Goal: Transaction & Acquisition: Book appointment/travel/reservation

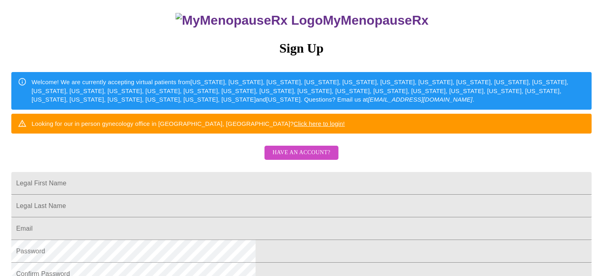
scroll to position [81, 0]
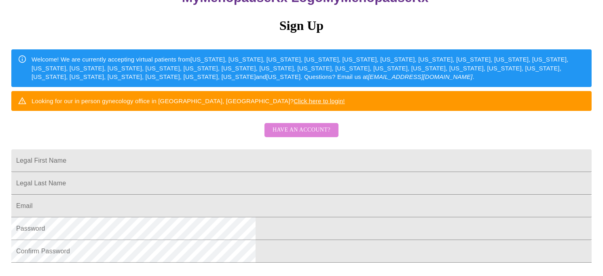
click at [312, 135] on span "Have an account?" at bounding box center [302, 130] width 58 height 10
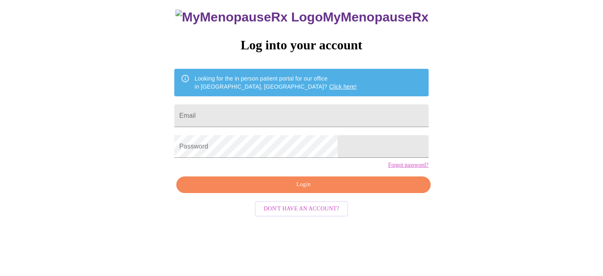
scroll to position [19, 0]
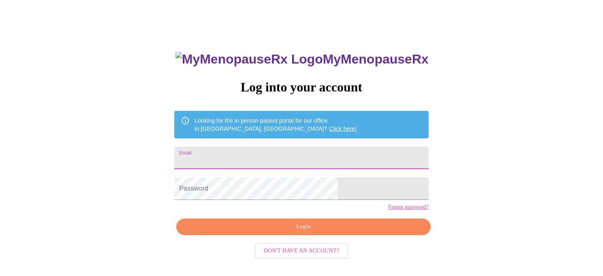
click at [255, 148] on input "Email" at bounding box center [301, 157] width 254 height 23
type input "[EMAIL_ADDRESS][DOMAIN_NAME]"
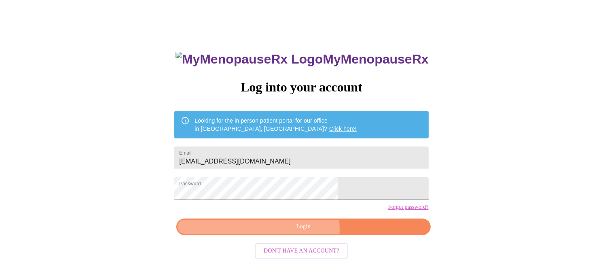
click at [303, 232] on span "Login" at bounding box center [303, 227] width 235 height 10
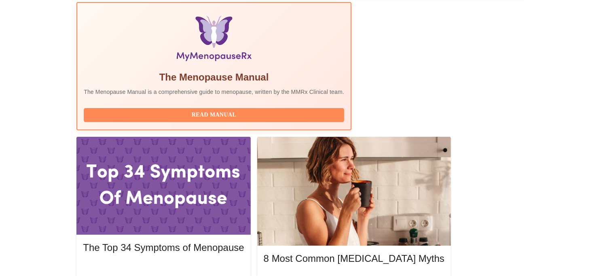
scroll to position [257, 0]
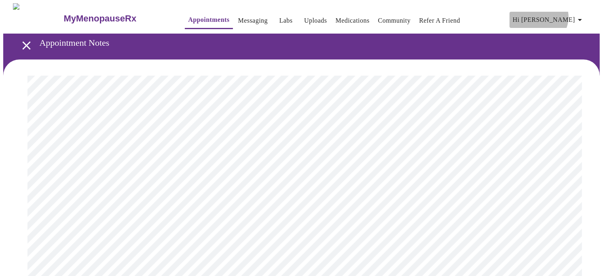
click at [572, 14] on span "Hi [PERSON_NAME]" at bounding box center [549, 19] width 72 height 11
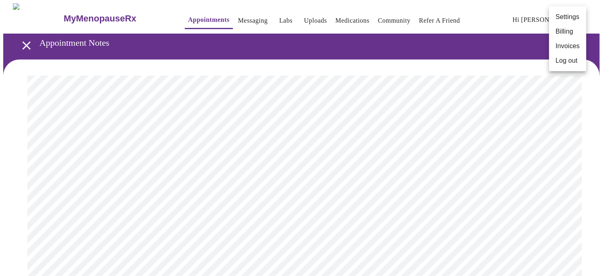
click at [445, 44] on div at bounding box center [304, 138] width 609 height 276
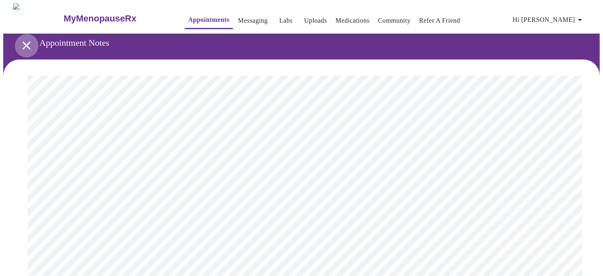
click at [25, 41] on icon "open drawer" at bounding box center [26, 45] width 8 height 8
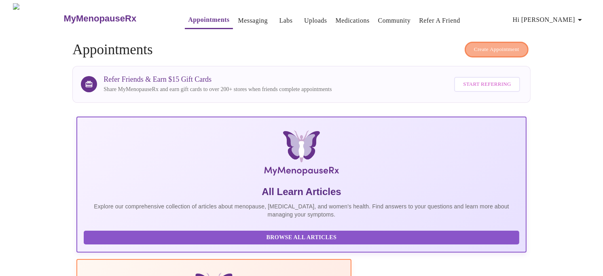
click at [500, 45] on span "Create Appointment" at bounding box center [496, 49] width 45 height 9
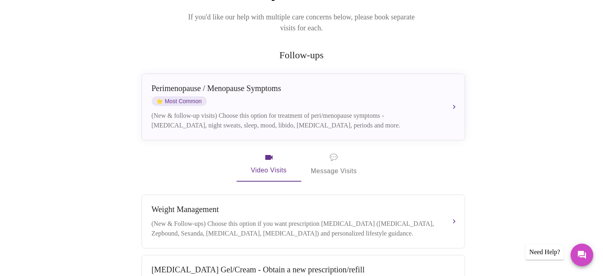
scroll to position [125, 0]
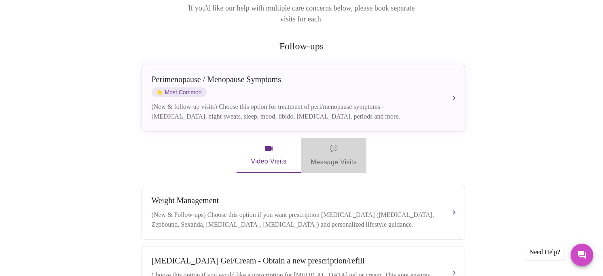
click at [332, 152] on span "💬 Message Visits" at bounding box center [334, 155] width 46 height 25
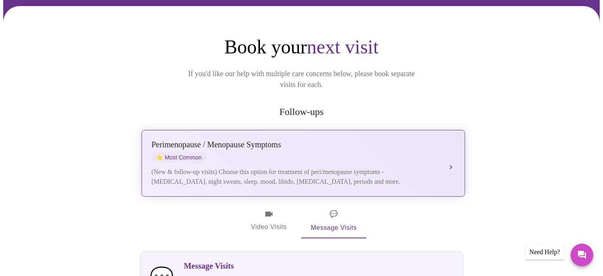
scroll to position [81, 0]
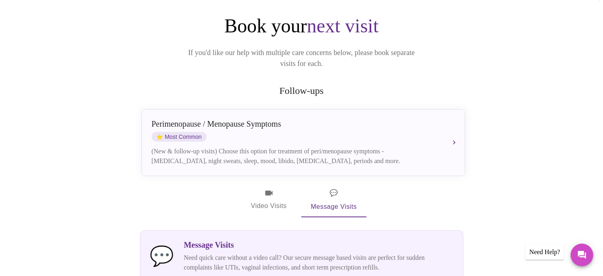
click at [269, 188] on span "Video Visits" at bounding box center [268, 199] width 45 height 23
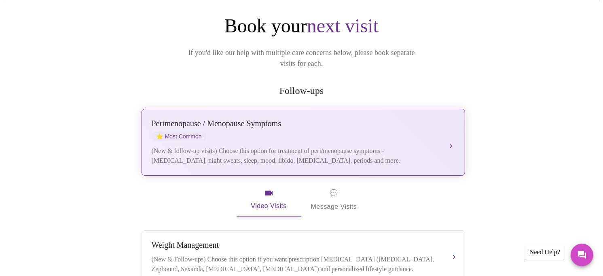
click at [330, 127] on div "[MEDICAL_DATA] / Menopause Symptoms ⭐ Most Common" at bounding box center [295, 130] width 287 height 22
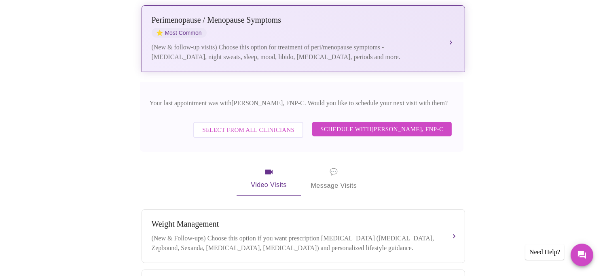
scroll to position [202, 0]
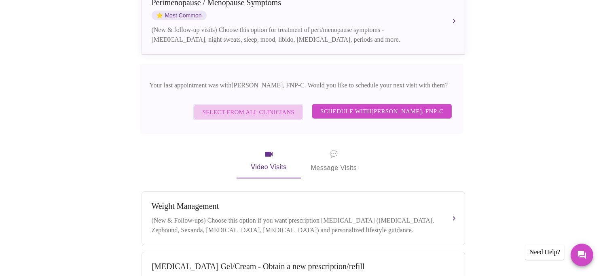
click at [264, 107] on span "Select from All Clinicians" at bounding box center [248, 112] width 92 height 11
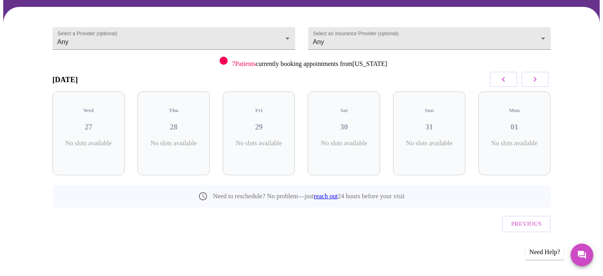
scroll to position [42, 0]
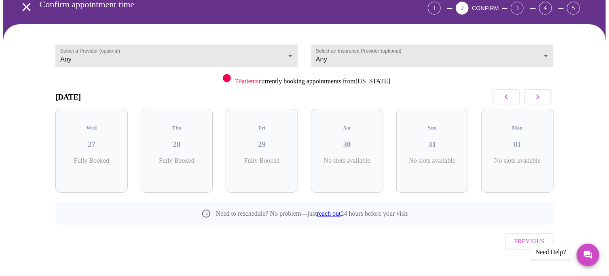
click at [186, 55] on body "MyMenopauseRx Appointments Messaging Labs Uploads Medications Community Refer a…" at bounding box center [304, 126] width 603 height 328
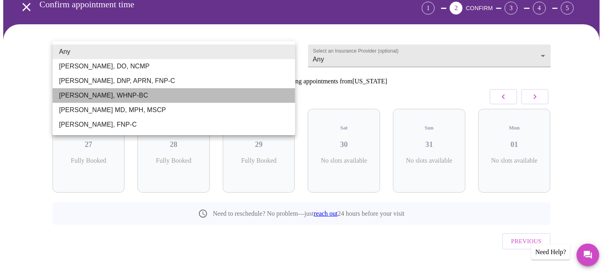
click at [126, 96] on li "[PERSON_NAME], WHNP-BC" at bounding box center [174, 95] width 243 height 15
type input "[PERSON_NAME], WHNP-BC"
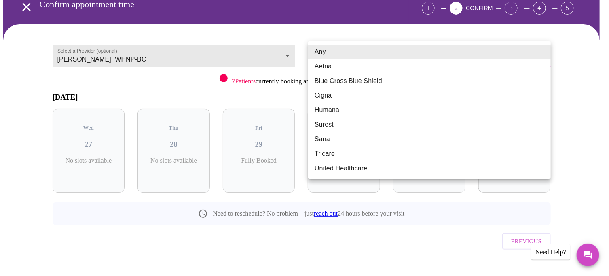
click at [351, 54] on body "MyMenopauseRx Appointments Messaging Labs Uploads Medications Community Refer a…" at bounding box center [304, 126] width 603 height 328
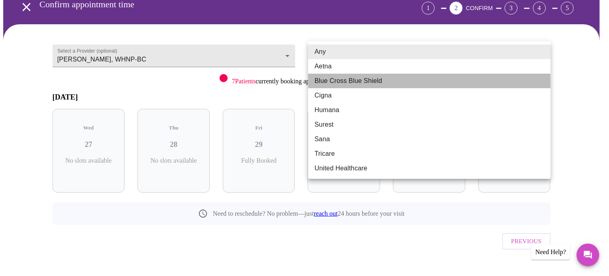
click at [329, 83] on li "Blue Cross Blue Shield" at bounding box center [429, 81] width 243 height 15
type input "Blue Cross Blue Shield"
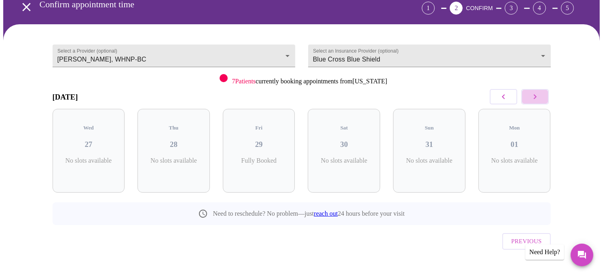
click at [542, 97] on button "button" at bounding box center [534, 96] width 27 height 15
click at [530, 98] on button "button" at bounding box center [534, 96] width 27 height 15
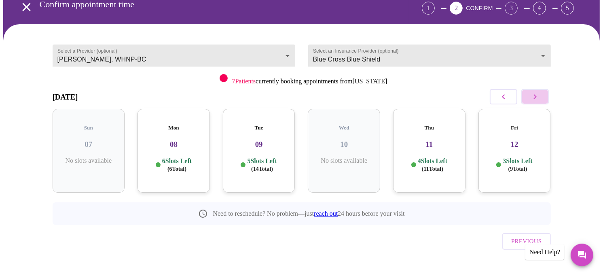
click at [541, 98] on button "button" at bounding box center [534, 96] width 27 height 15
click at [538, 98] on icon "button" at bounding box center [535, 97] width 10 height 10
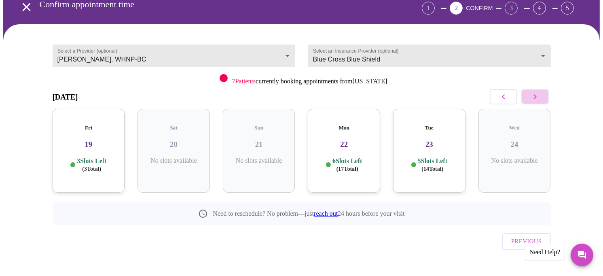
click at [535, 99] on icon "button" at bounding box center [535, 97] width 10 height 10
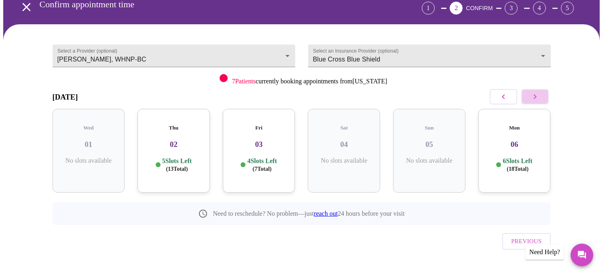
click at [535, 99] on icon "button" at bounding box center [535, 97] width 10 height 10
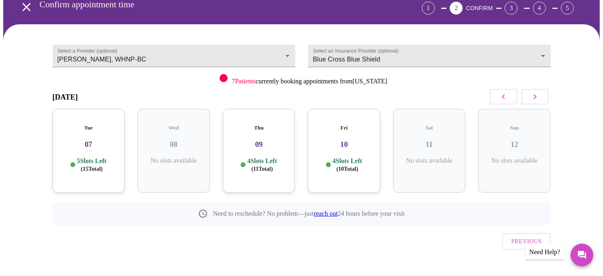
click at [87, 140] on h3 "07" at bounding box center [88, 144] width 59 height 9
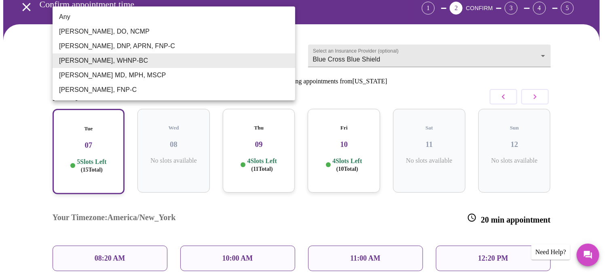
click at [114, 52] on body "MyMenopauseRx Appointments Messaging Labs Uploads Medications Community Refer a…" at bounding box center [304, 184] width 603 height 445
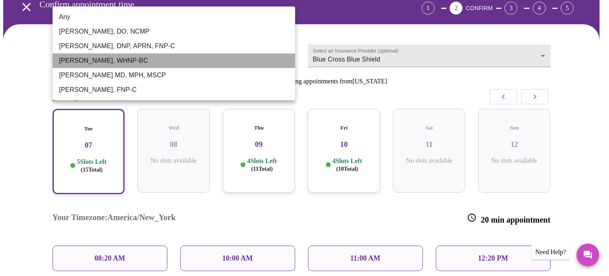
click at [125, 61] on li "[PERSON_NAME], WHNP-BC" at bounding box center [174, 60] width 243 height 15
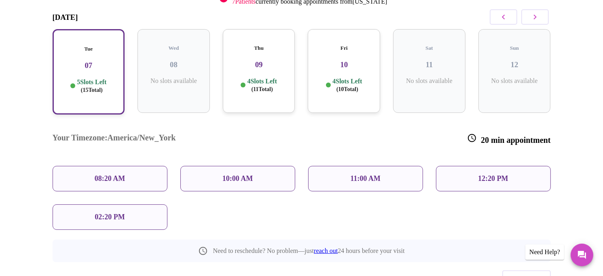
scroll to position [107, 0]
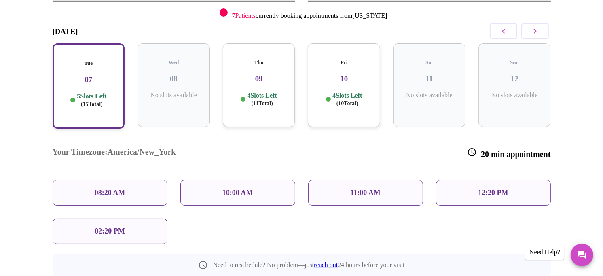
click at [245, 188] on p "10:00 AM" at bounding box center [237, 192] width 31 height 8
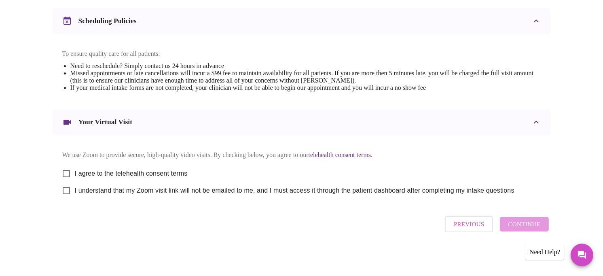
scroll to position [310, 0]
click at [65, 171] on input "I agree to the telehealth consent terms" at bounding box center [66, 173] width 17 height 17
checkbox input "true"
click at [66, 190] on input "I understand that my Zoom visit link will not be emailed to me, and I must acce…" at bounding box center [66, 190] width 17 height 17
checkbox input "true"
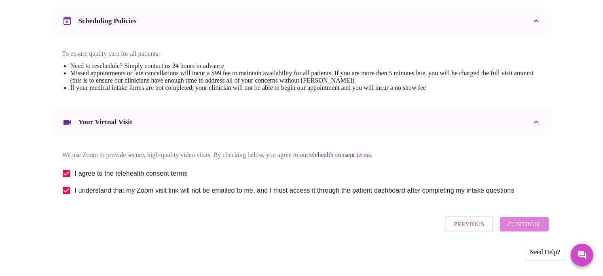
click at [526, 227] on span "Continue" at bounding box center [524, 224] width 32 height 11
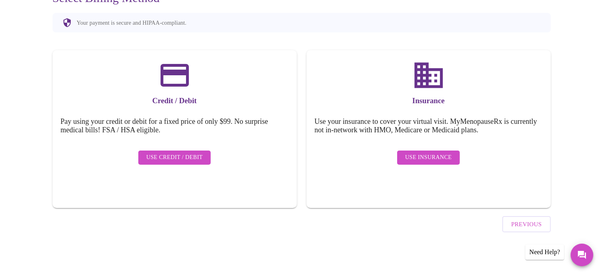
scroll to position [68, 0]
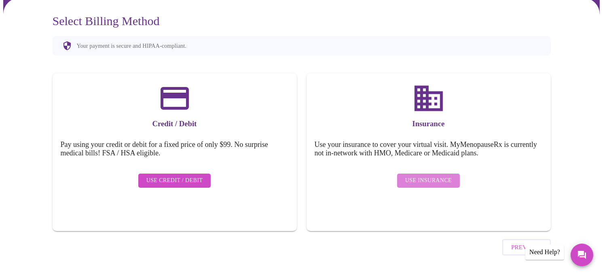
click at [432, 175] on span "Use Insurance" at bounding box center [428, 180] width 47 height 10
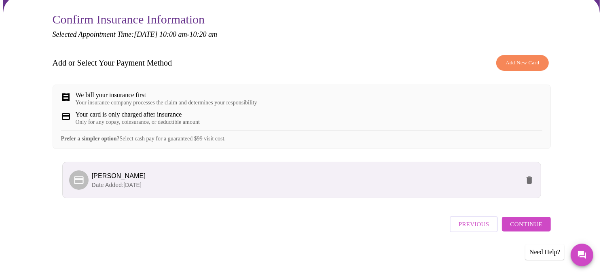
scroll to position [75, 0]
click at [528, 226] on span "Continue" at bounding box center [526, 224] width 32 height 11
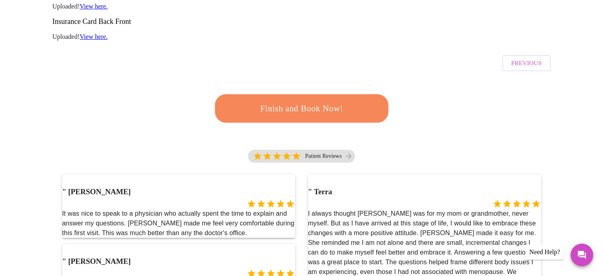
scroll to position [202, 0]
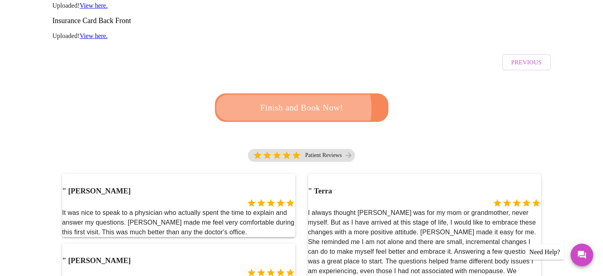
click at [289, 100] on span "Finish and Book Now!" at bounding box center [302, 107] width 150 height 15
